Goal: Task Accomplishment & Management: Use online tool/utility

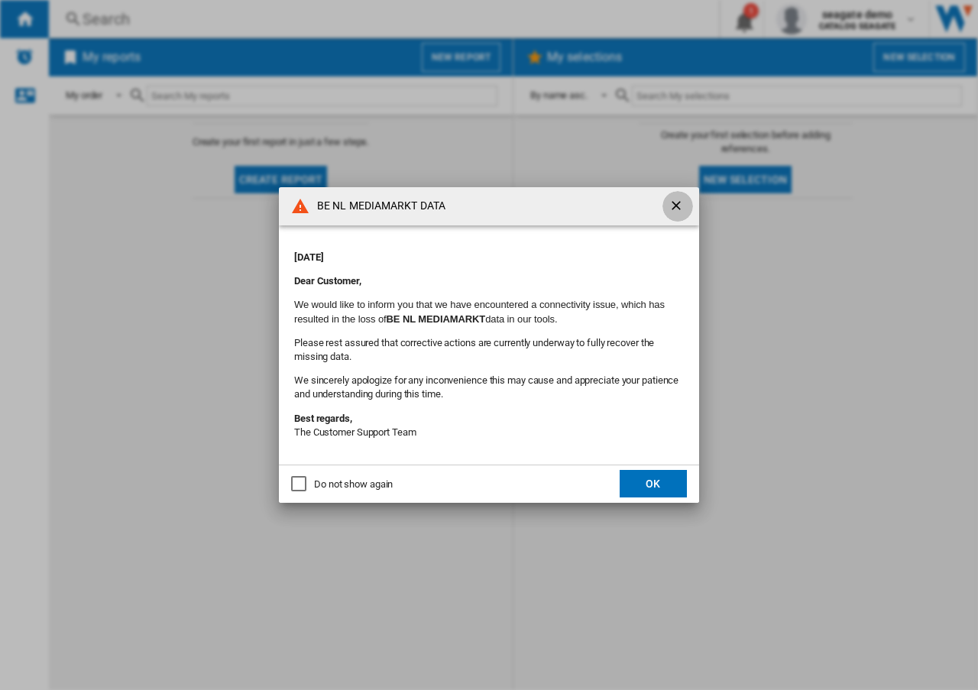
click at [679, 208] on ng-md-icon "getI18NText('BUTTONS.CLOSE_DIALOG')" at bounding box center [678, 207] width 18 height 18
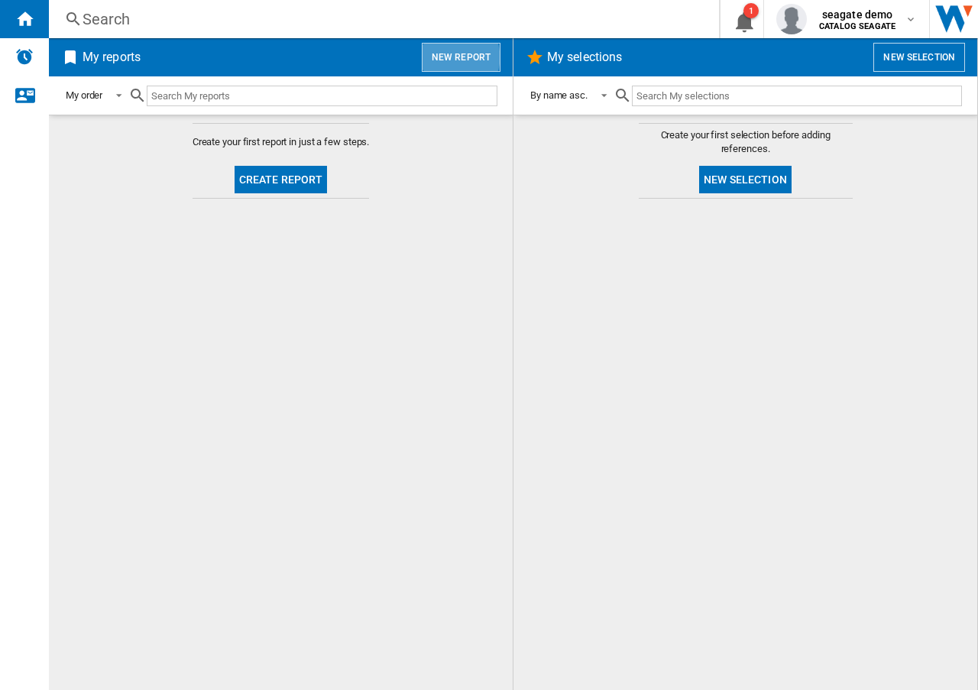
click at [452, 57] on button "New report" at bounding box center [461, 57] width 79 height 29
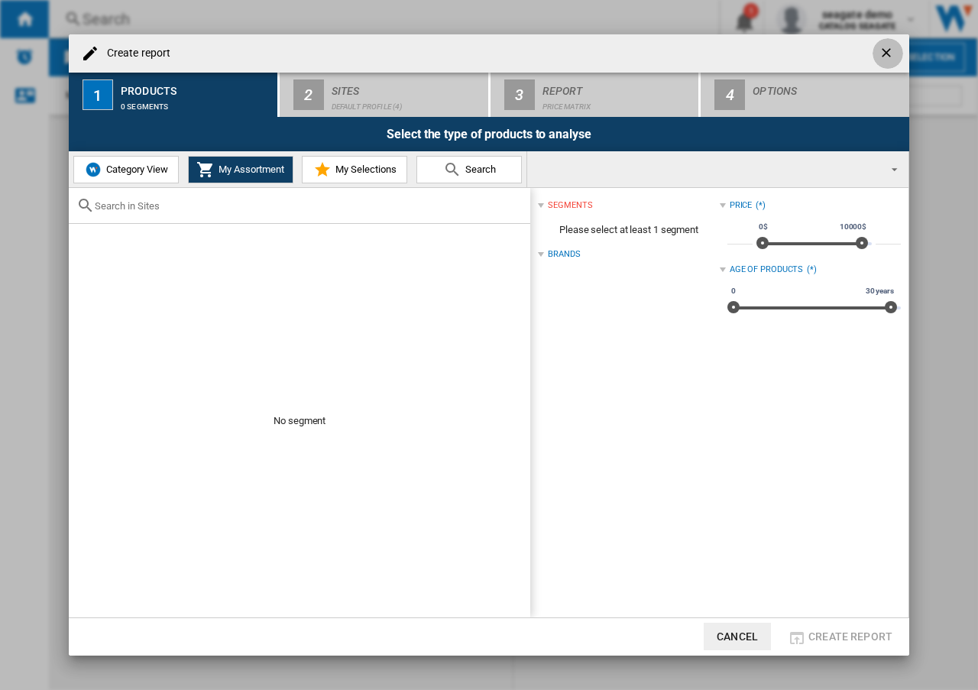
click at [885, 54] on ng-md-icon "getI18NText('BUTTONS.CLOSE_DIALOG')" at bounding box center [888, 54] width 18 height 18
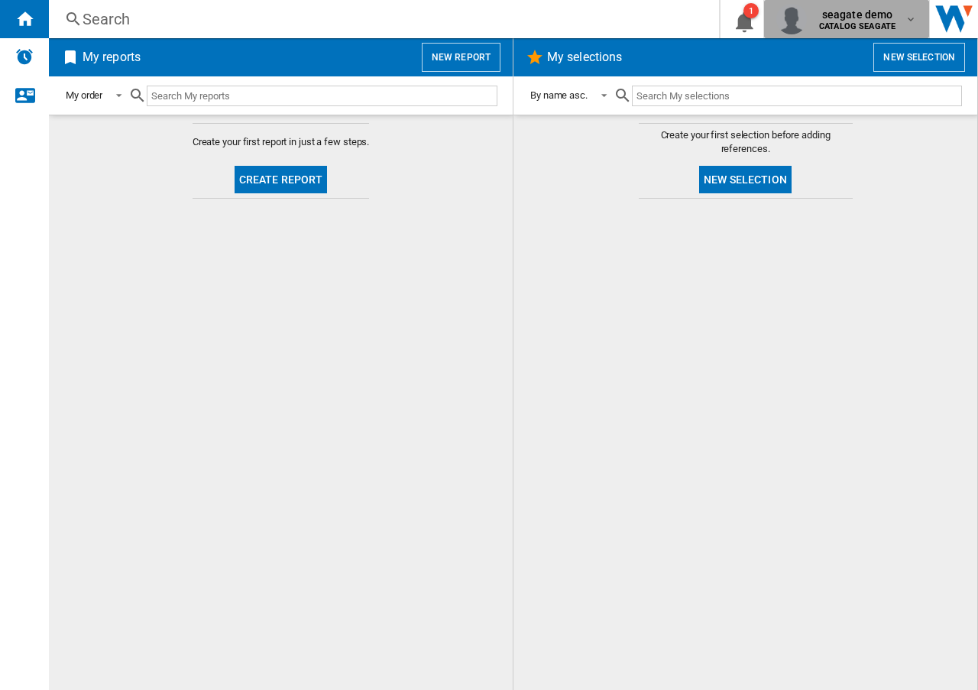
click at [915, 24] on md-icon "button" at bounding box center [911, 19] width 12 height 12
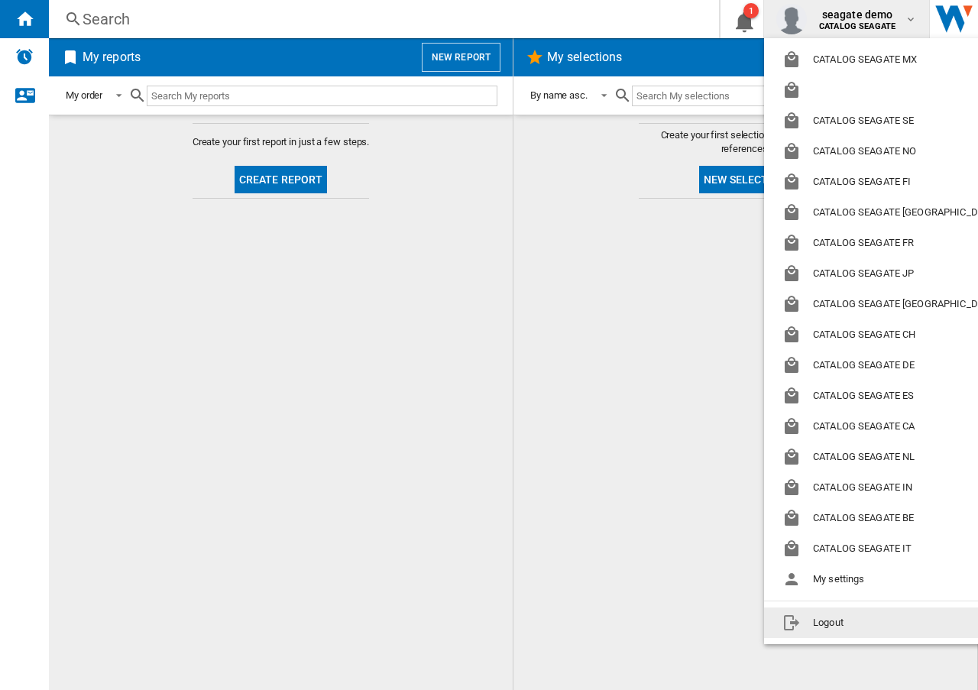
click at [829, 623] on button "Logout" at bounding box center [893, 623] width 258 height 31
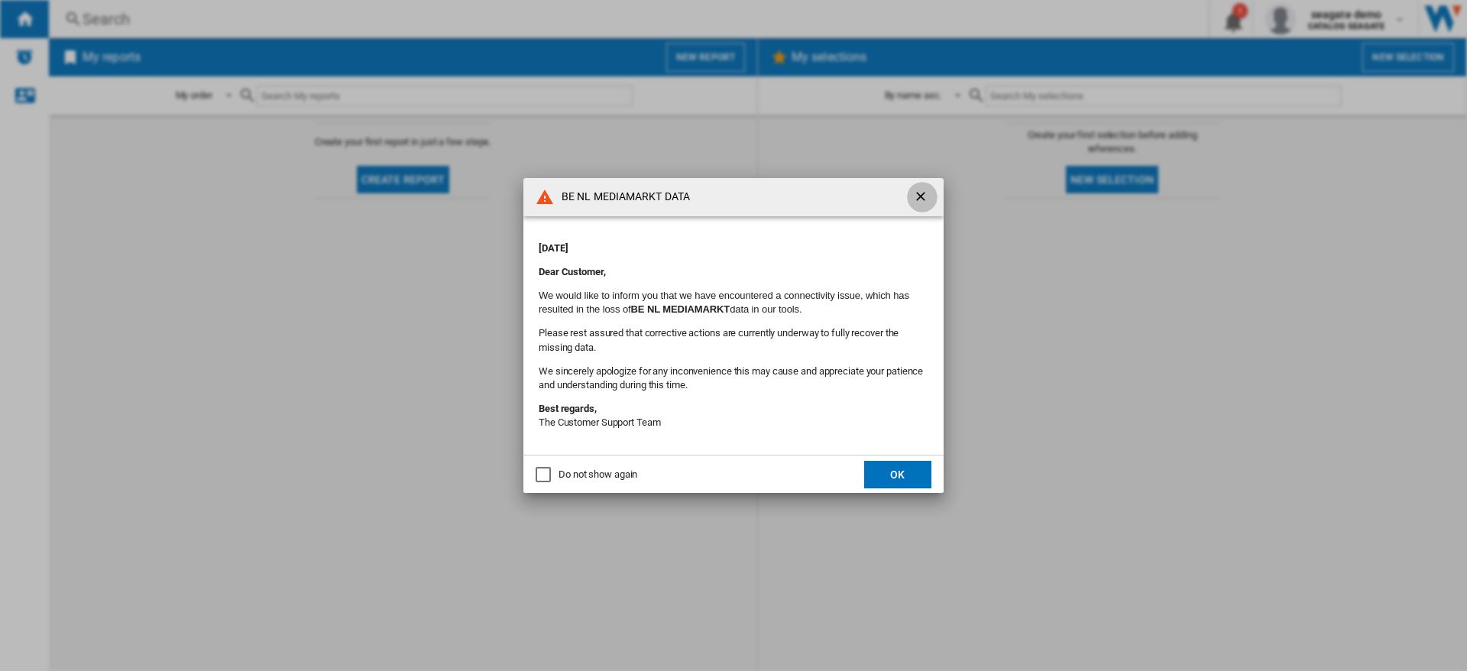
click at [923, 196] on ng-md-icon "getI18NText('BUTTONS.CLOSE_DIALOG')" at bounding box center [922, 198] width 18 height 18
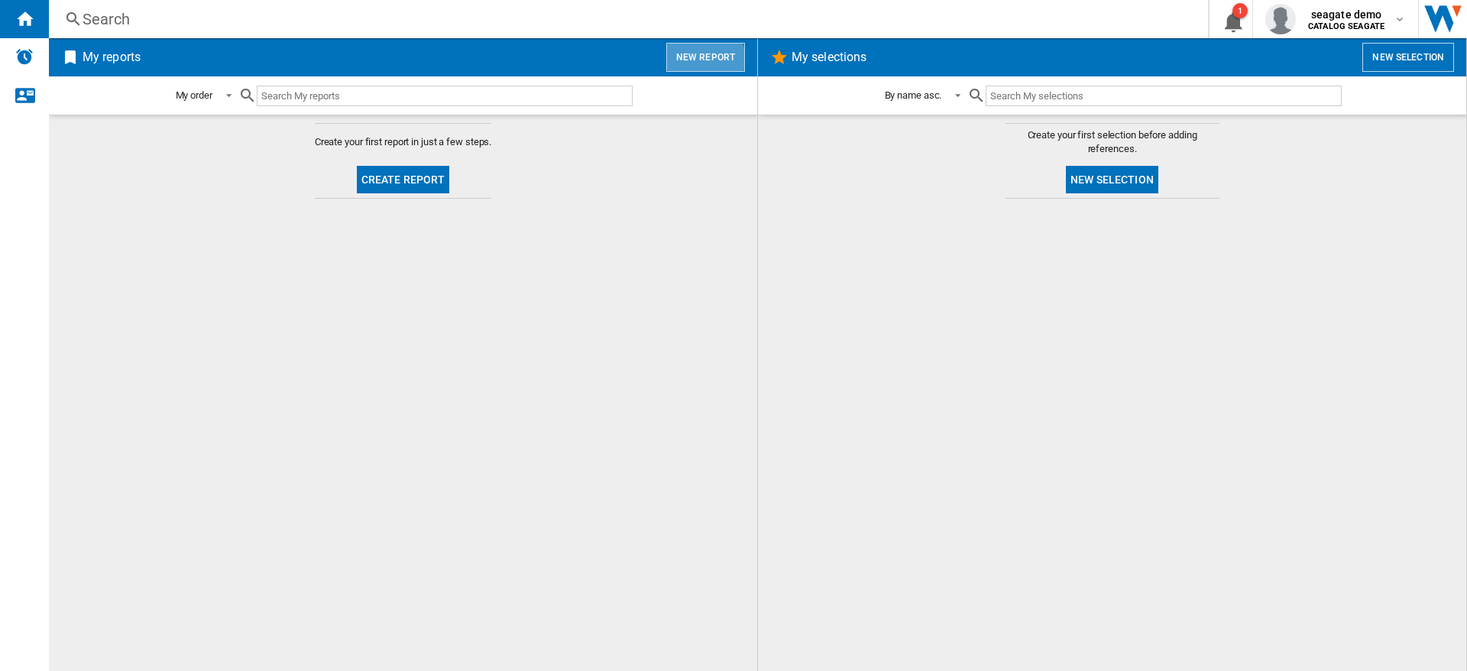
click at [702, 59] on button "New report" at bounding box center [705, 57] width 79 height 29
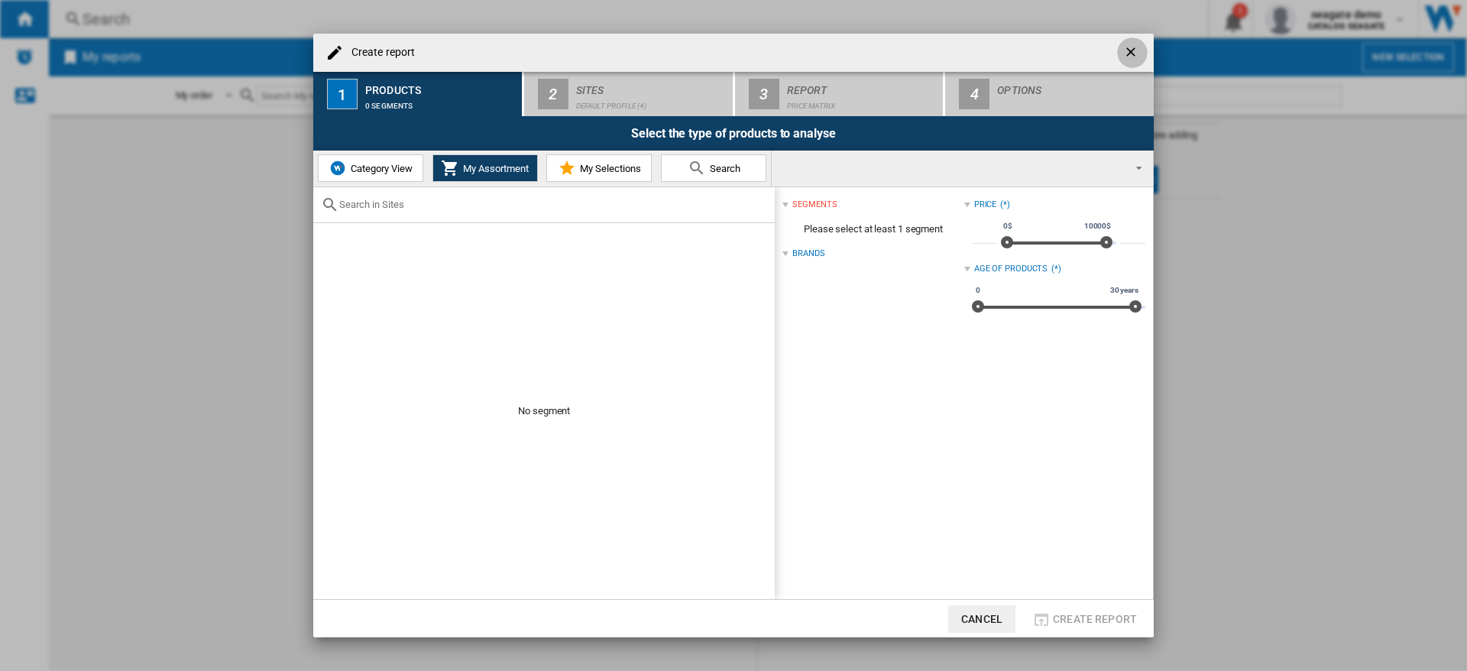
click at [1133, 53] on ng-md-icon "getI18NText('BUTTONS.CLOSE_DIALOG')" at bounding box center [1133, 53] width 18 height 18
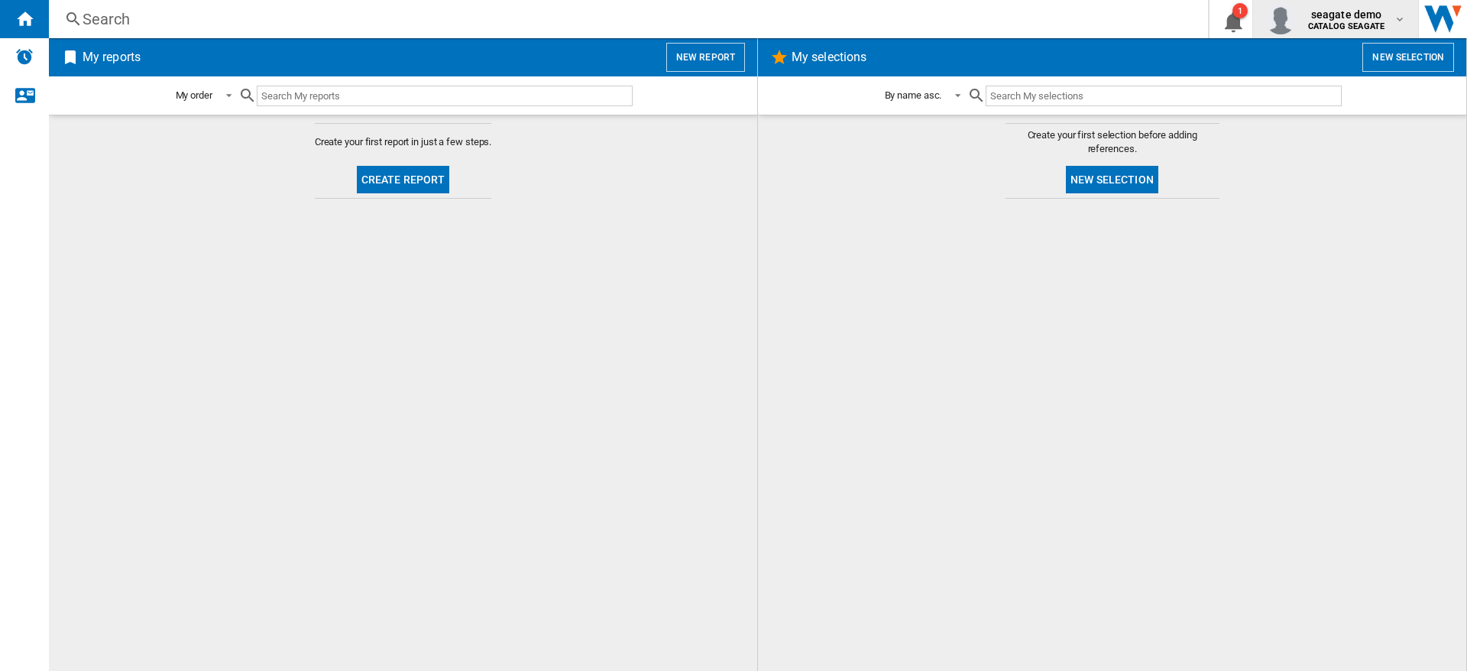
click at [1373, 26] on b "CATALOG SEAGATE" at bounding box center [1347, 26] width 76 height 10
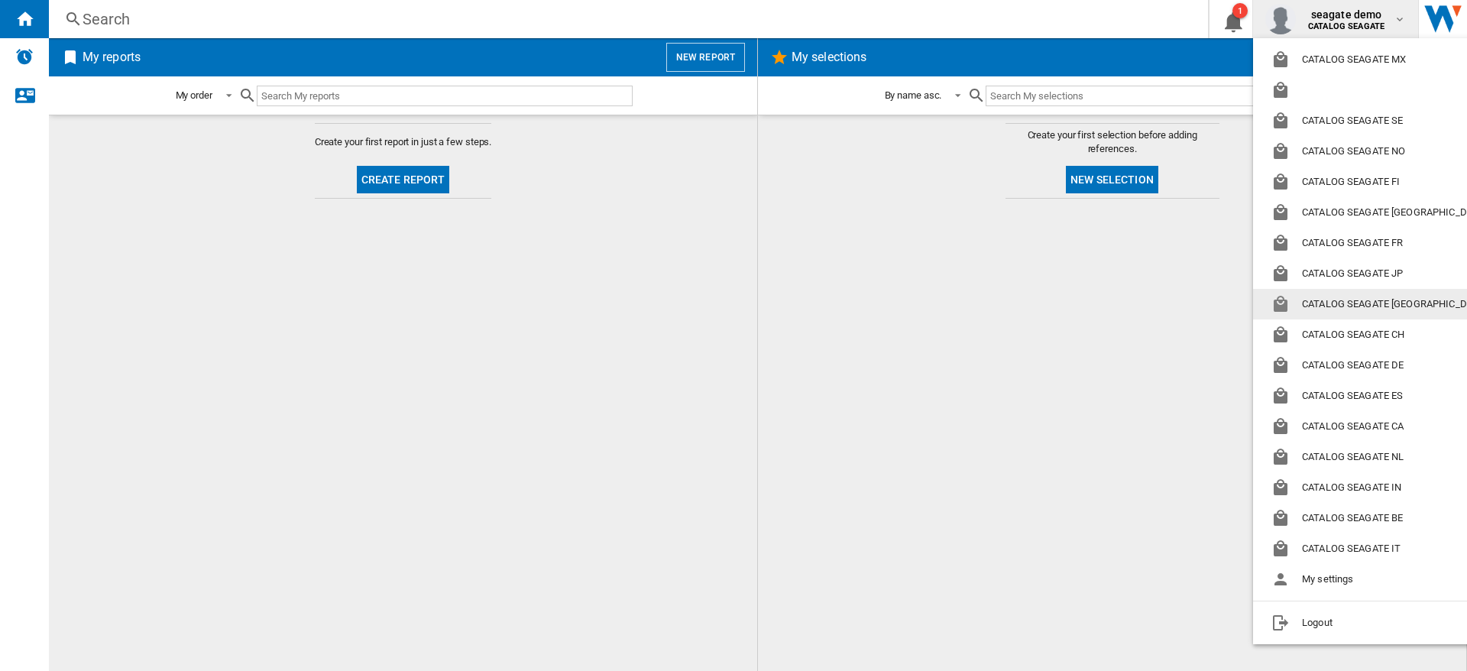
click at [1393, 310] on button "CATALOG SEAGATE UK" at bounding box center [1382, 304] width 258 height 31
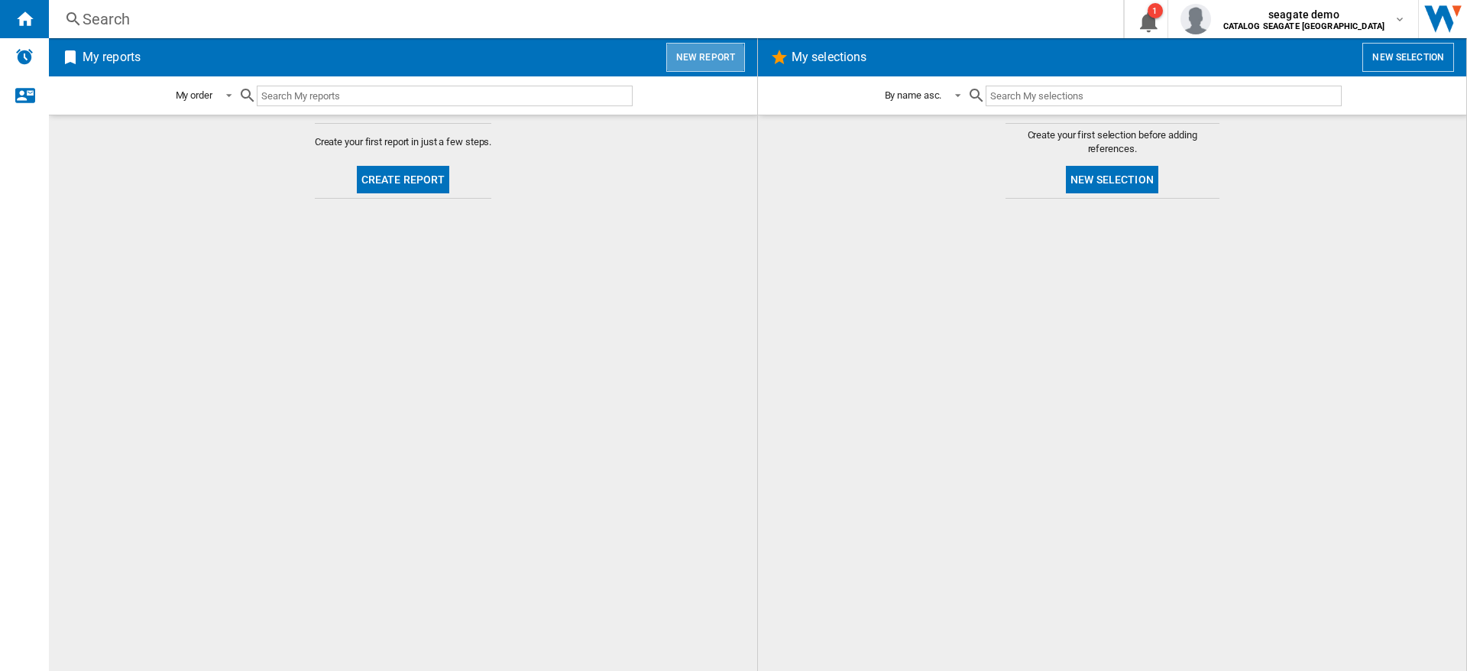
click at [697, 61] on button "New report" at bounding box center [705, 57] width 79 height 29
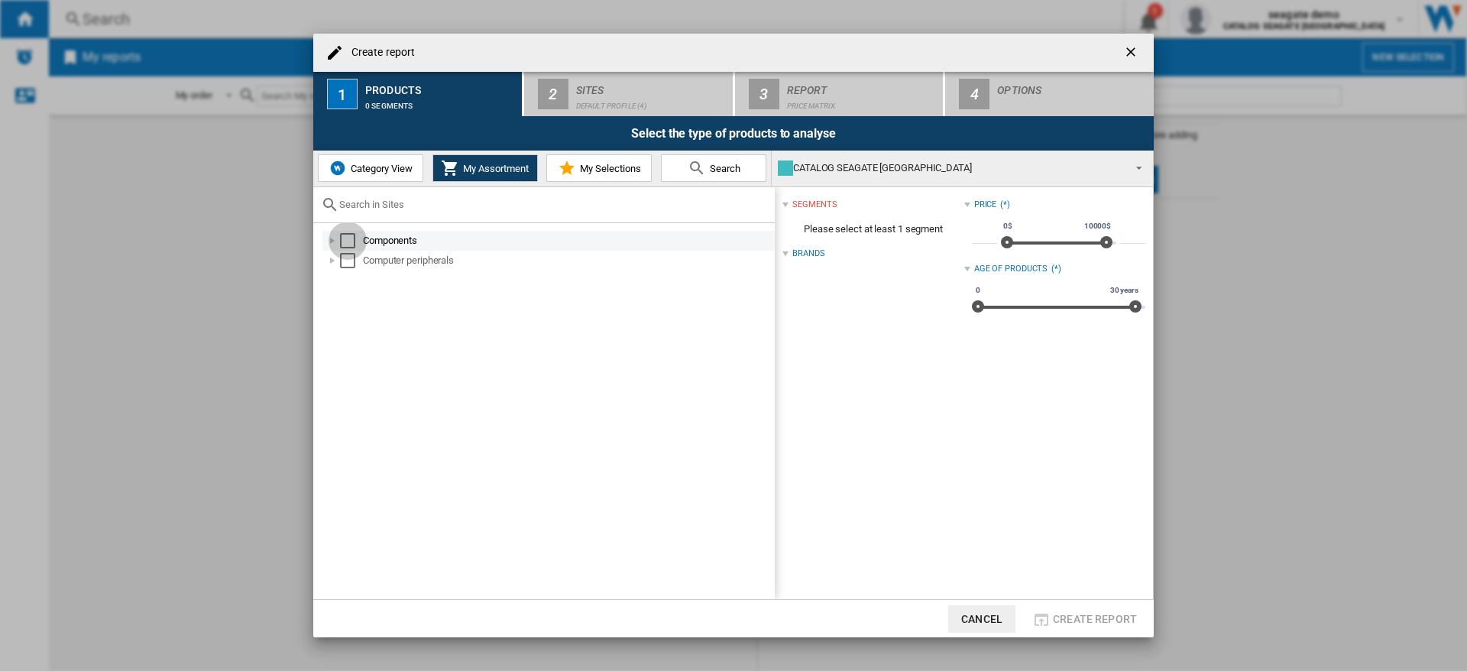
click at [349, 238] on div "Select" at bounding box center [347, 240] width 15 height 15
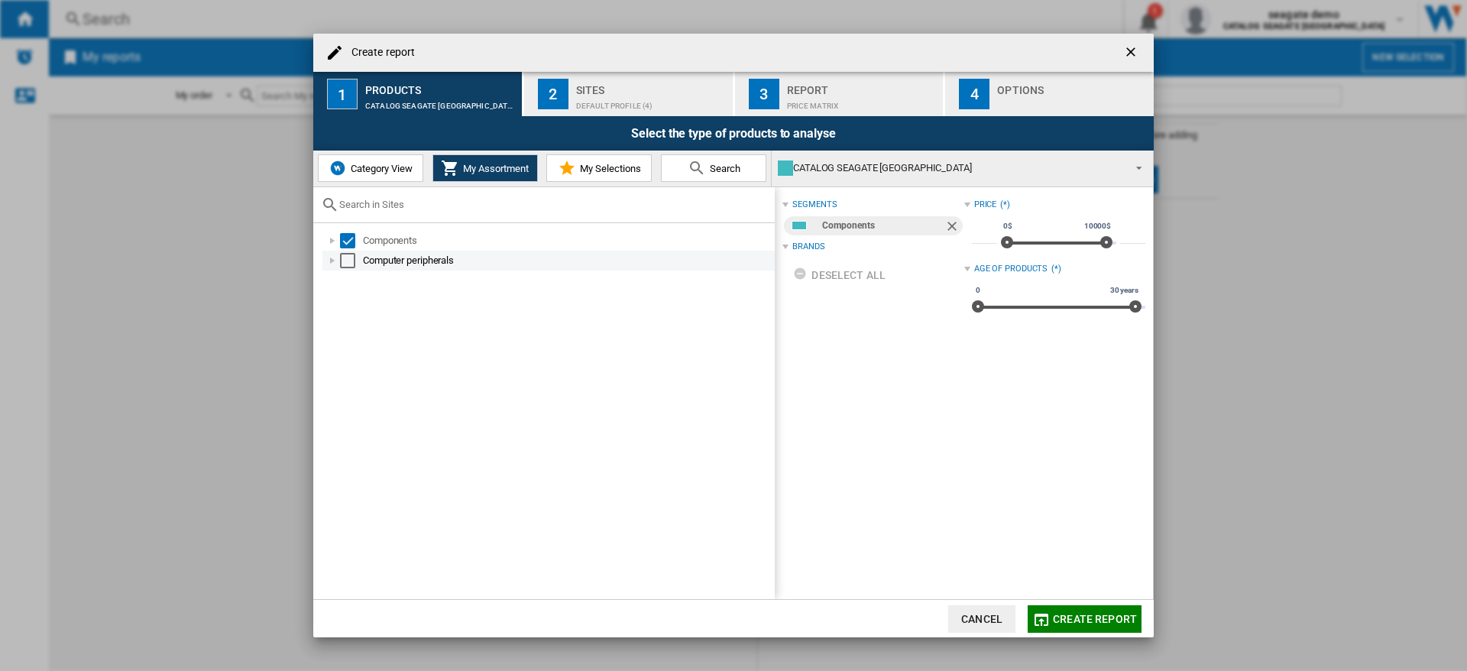
click at [345, 263] on div "Select" at bounding box center [347, 260] width 15 height 15
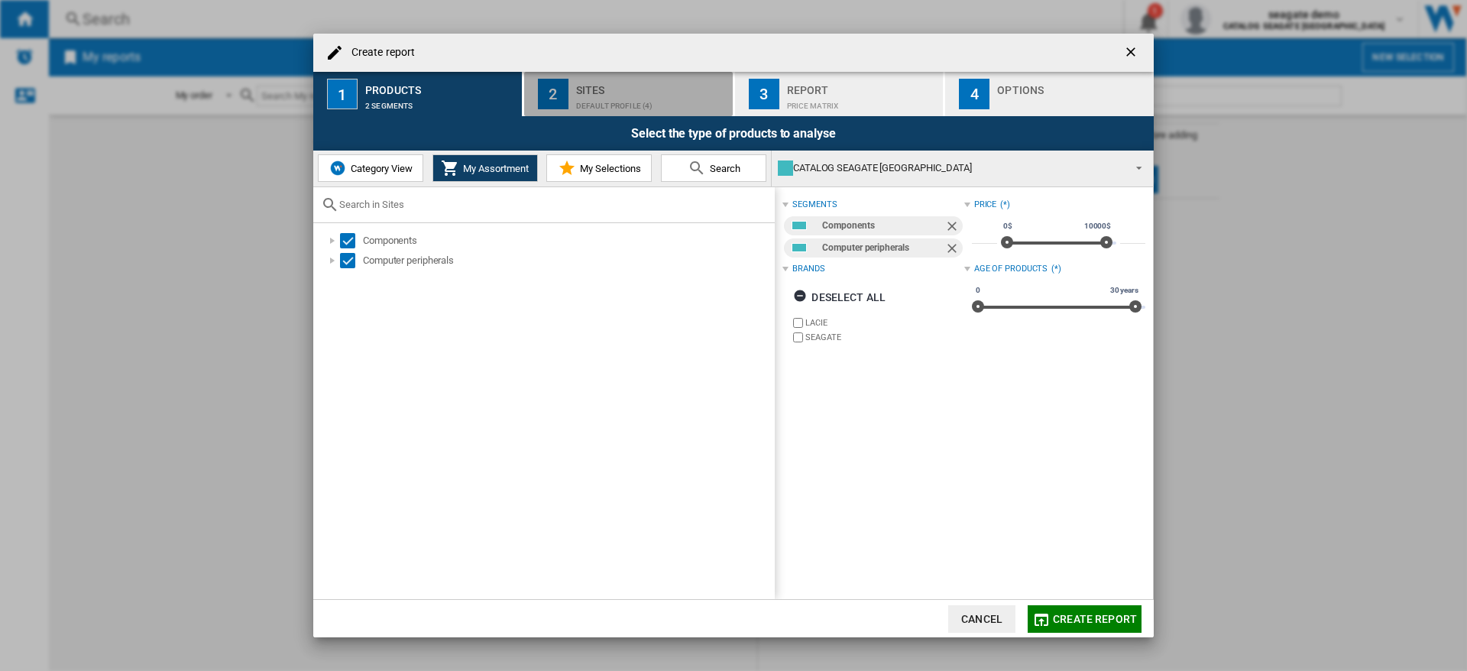
click at [611, 98] on div "Default profile (4)" at bounding box center [651, 102] width 151 height 16
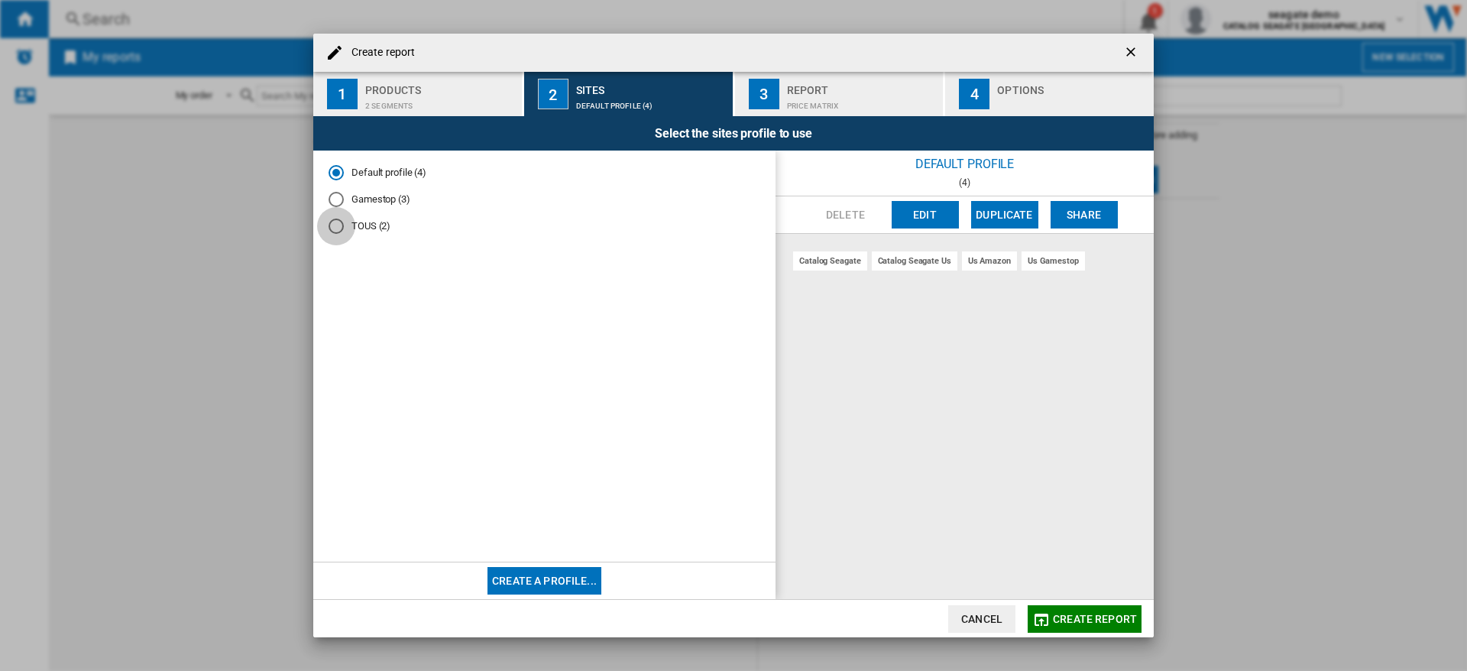
click at [336, 226] on div "TOUS (2)" at bounding box center [336, 226] width 15 height 15
click at [362, 199] on md-radio-button "Gamestop (3)" at bounding box center [545, 200] width 432 height 15
click at [367, 173] on md-radio-button "Default profile (4)" at bounding box center [545, 173] width 432 height 15
click at [378, 200] on md-radio-button "Gamestop (3)" at bounding box center [545, 200] width 432 height 15
click at [370, 227] on md-radio-button "TOUS (2)" at bounding box center [545, 226] width 432 height 15
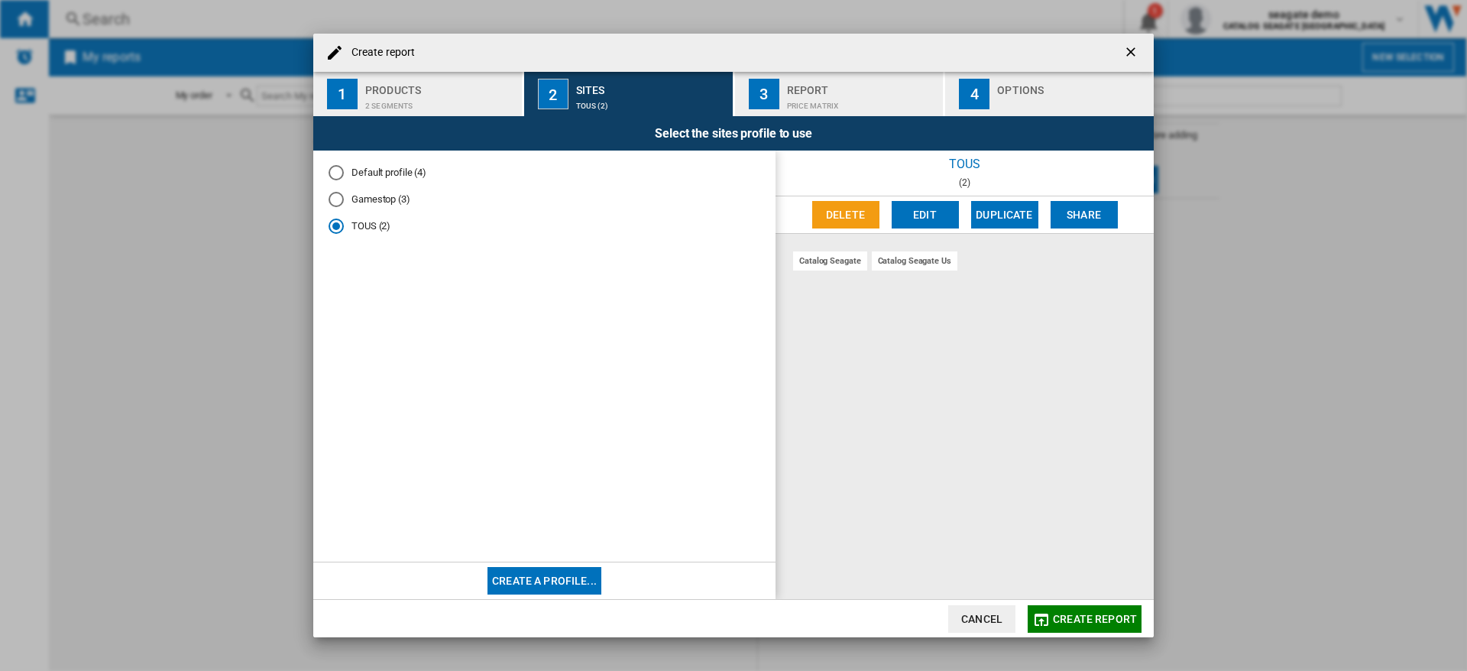
click at [375, 172] on md-radio-button "Default profile (4)" at bounding box center [545, 173] width 432 height 15
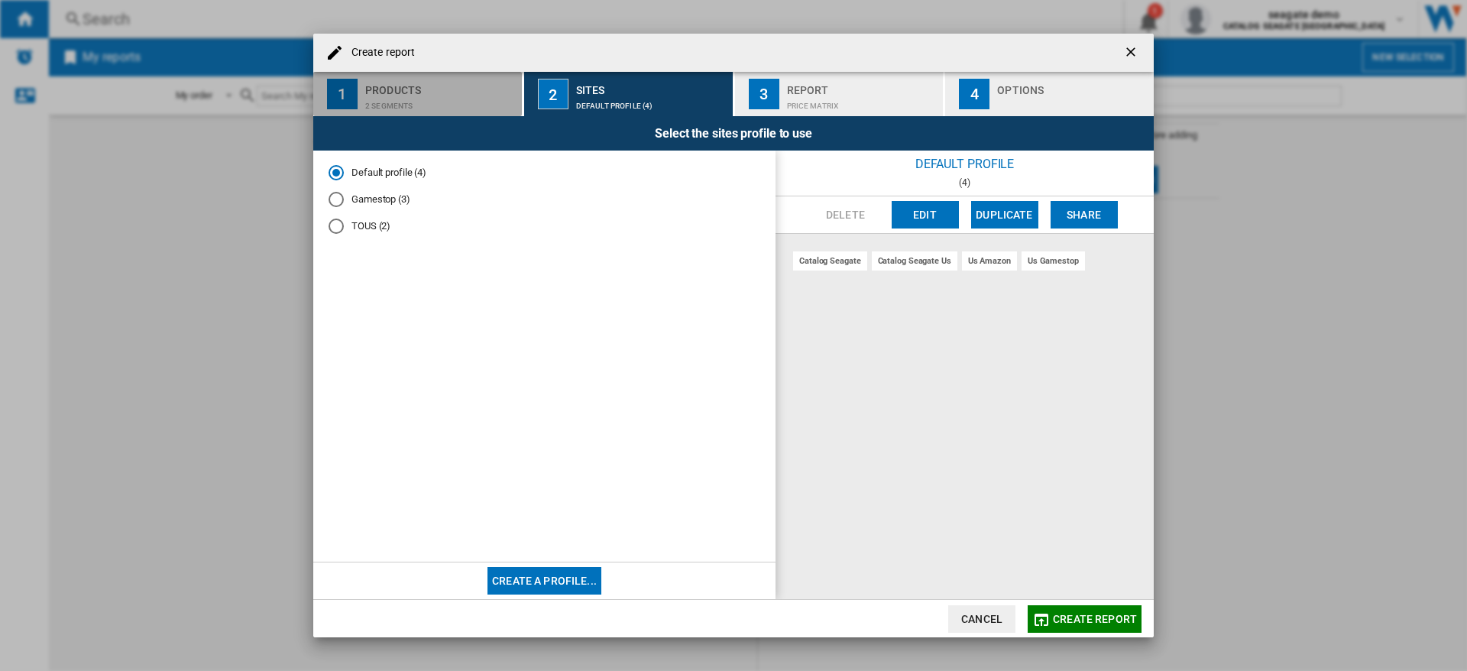
click at [410, 89] on div "Products" at bounding box center [440, 86] width 151 height 16
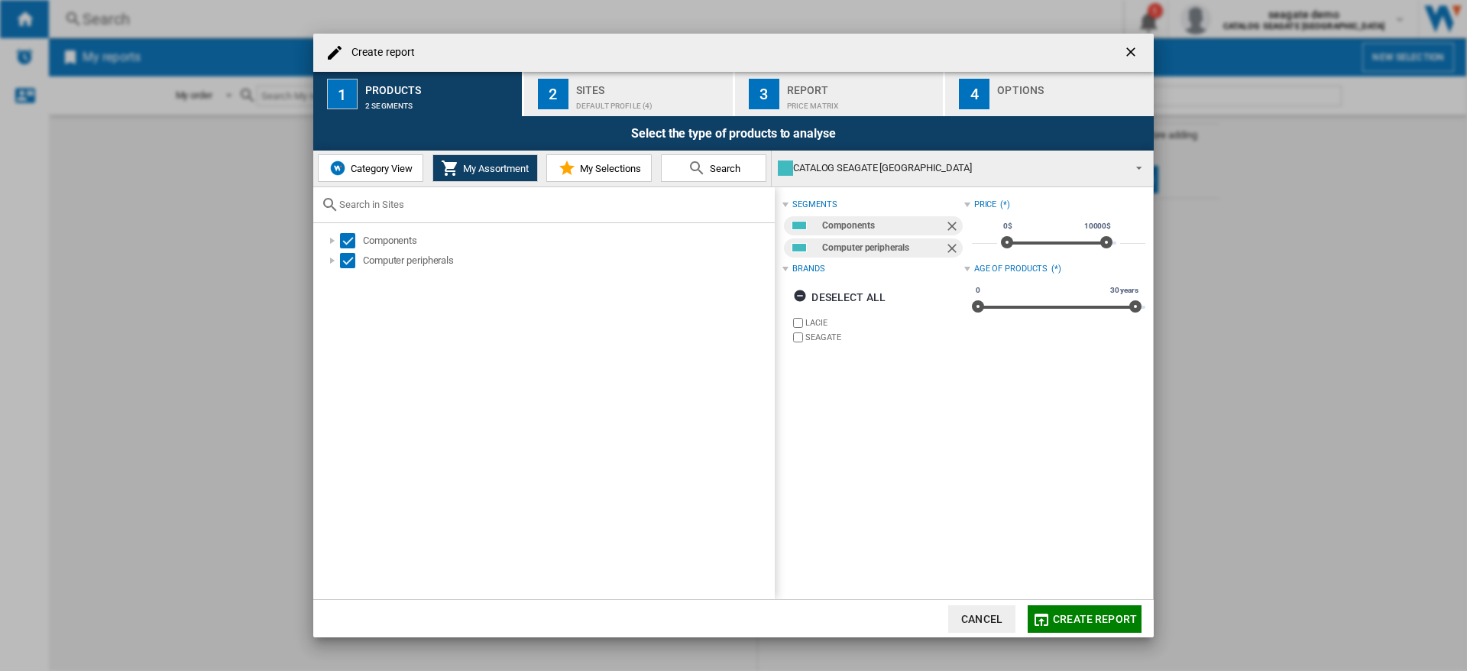
click at [602, 100] on div "Default profile (4)" at bounding box center [651, 102] width 151 height 16
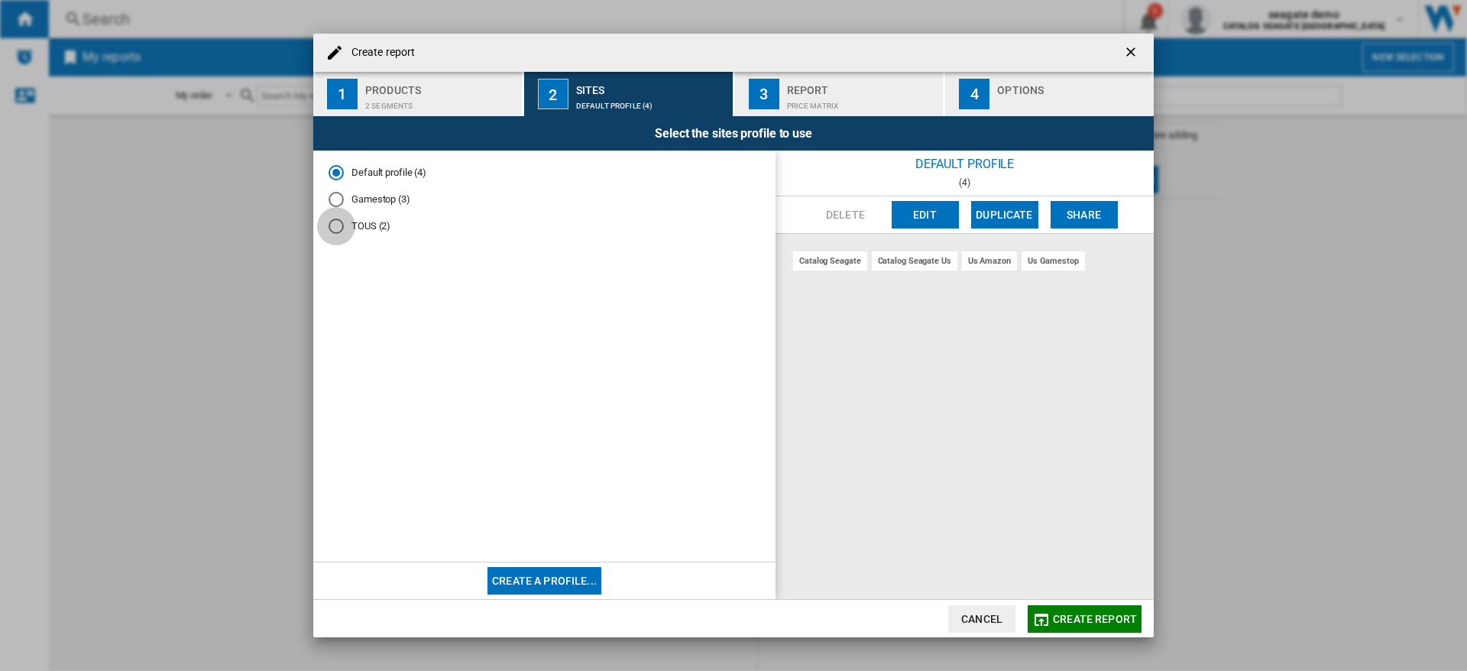
click at [336, 227] on div "TOUS (2)" at bounding box center [336, 226] width 15 height 15
click at [1099, 615] on span "Create report" at bounding box center [1095, 619] width 84 height 12
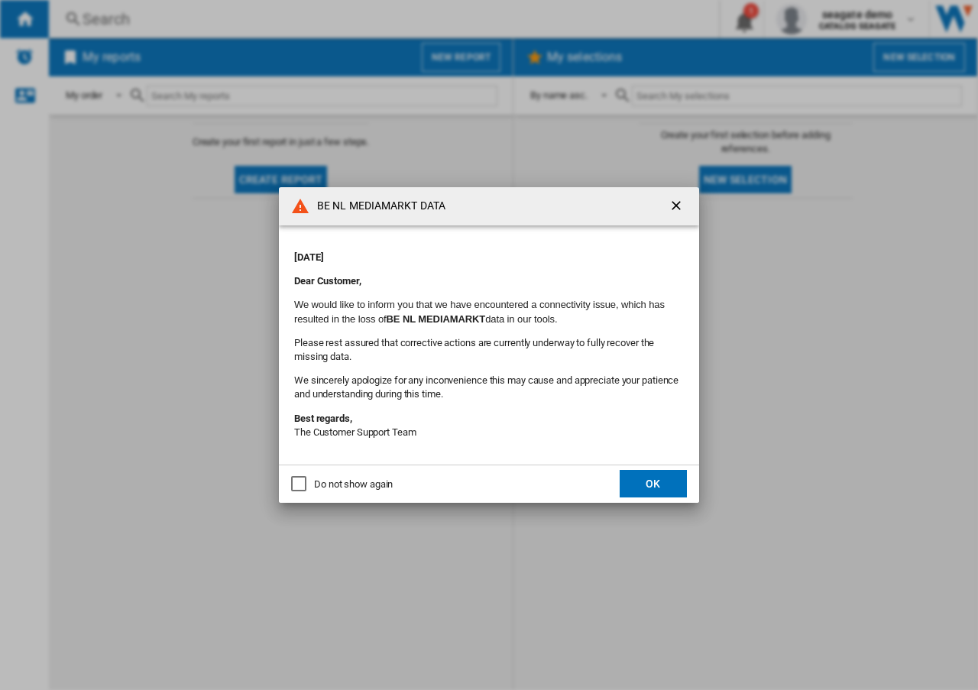
drag, startPoint x: 672, startPoint y: 205, endPoint x: 732, endPoint y: 161, distance: 74.9
click at [672, 204] on ng-md-icon "getI18NText('BUTTONS.CLOSE_DIALOG')" at bounding box center [678, 207] width 18 height 18
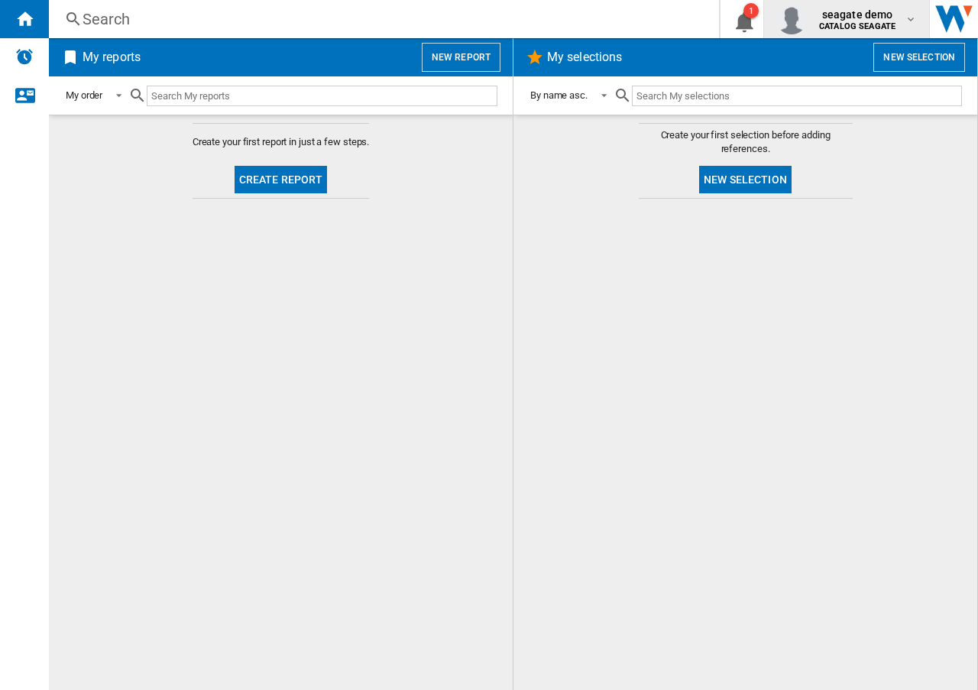
click at [909, 26] on div "seagate demo CATALOG SEAGATE" at bounding box center [847, 19] width 141 height 31
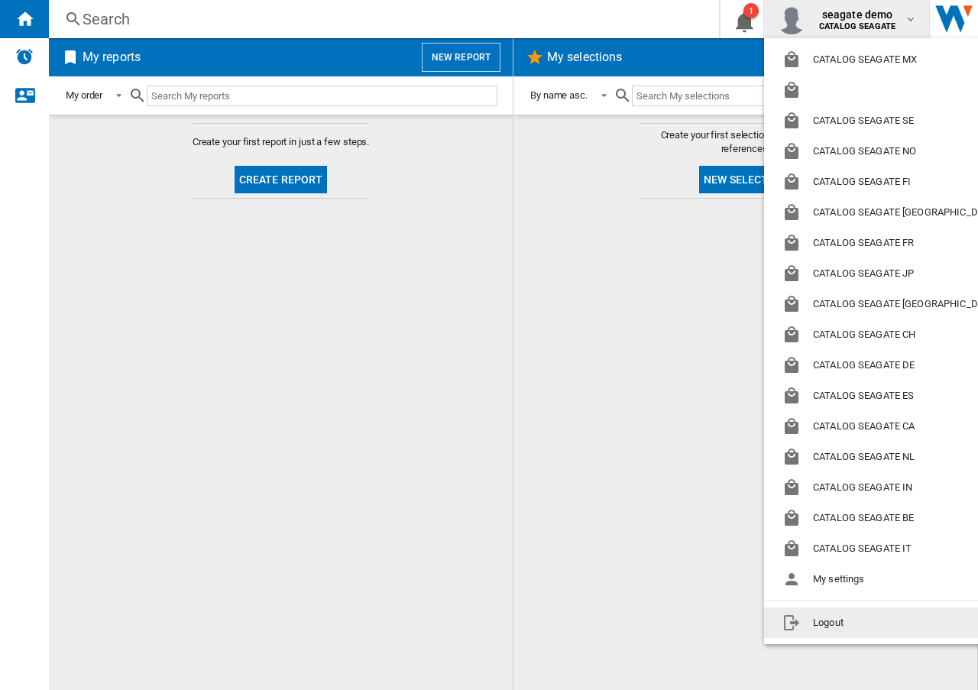
click at [827, 619] on button "Logout" at bounding box center [893, 623] width 258 height 31
